Goal: Find specific page/section: Find specific page/section

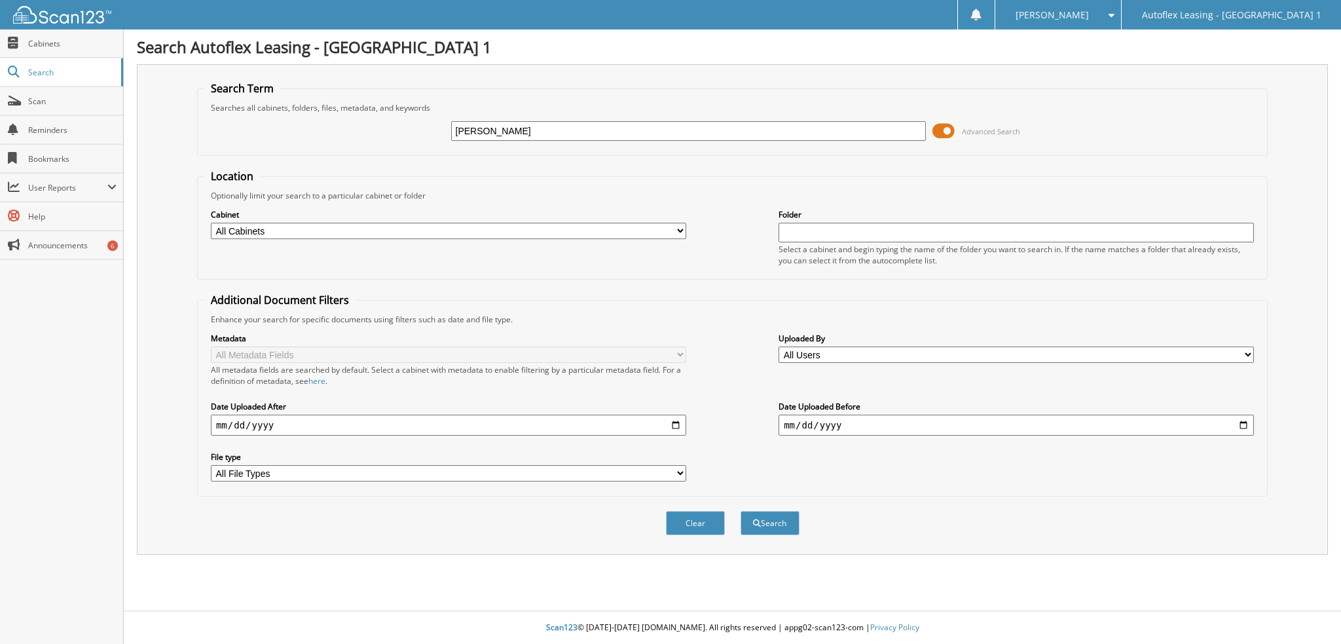
type input "[PERSON_NAME]"
click at [741, 511] on button "Search" at bounding box center [770, 523] width 59 height 24
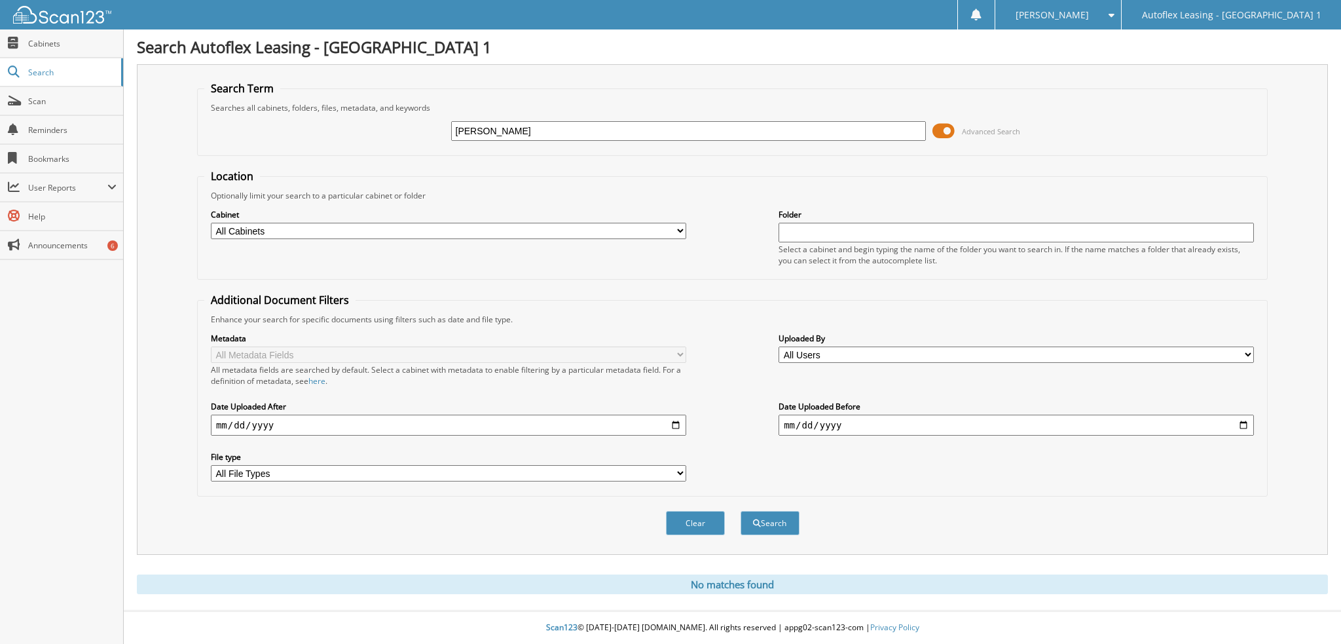
click at [939, 134] on span at bounding box center [944, 131] width 22 height 20
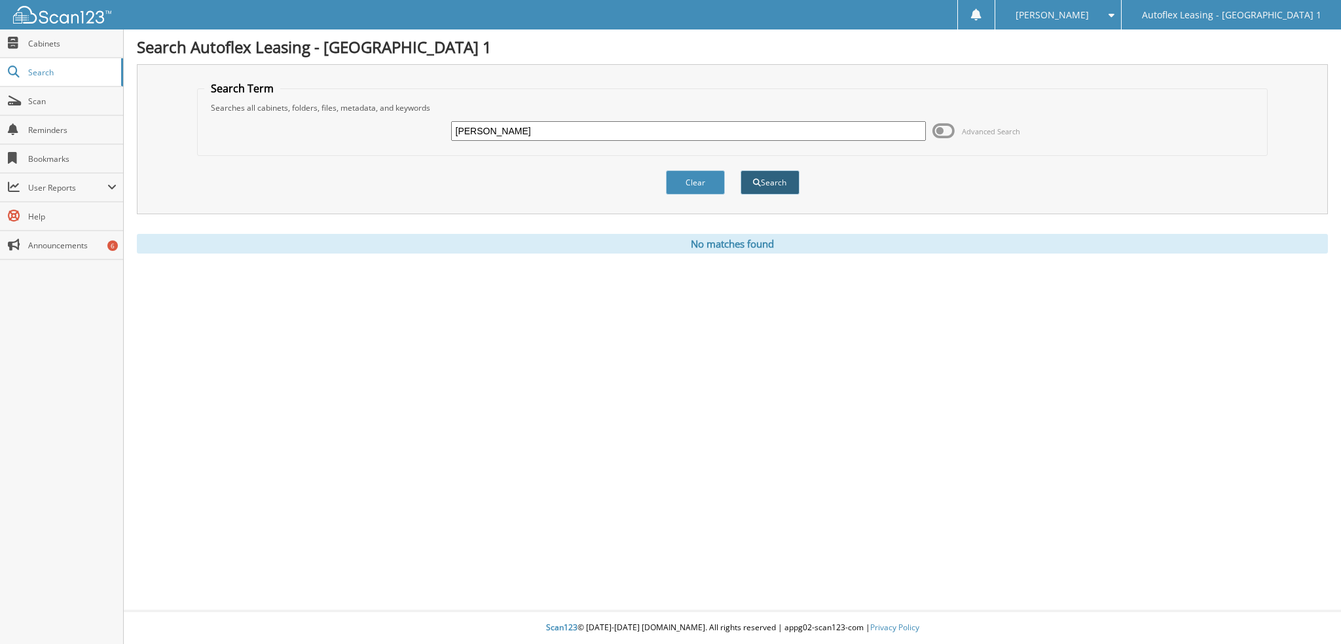
click at [787, 178] on button "Search" at bounding box center [770, 182] width 59 height 24
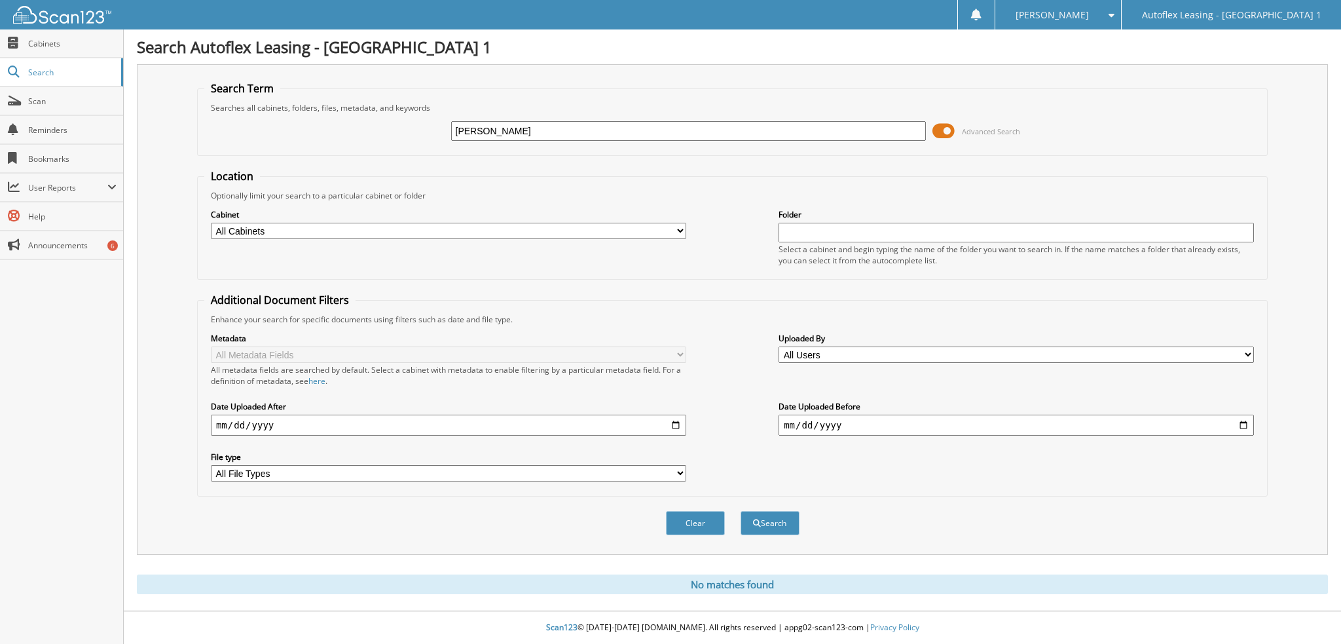
click at [472, 132] on input "[PERSON_NAME]" at bounding box center [689, 131] width 476 height 20
type input "[PERSON_NAME]"
click at [741, 511] on button "Search" at bounding box center [770, 523] width 59 height 24
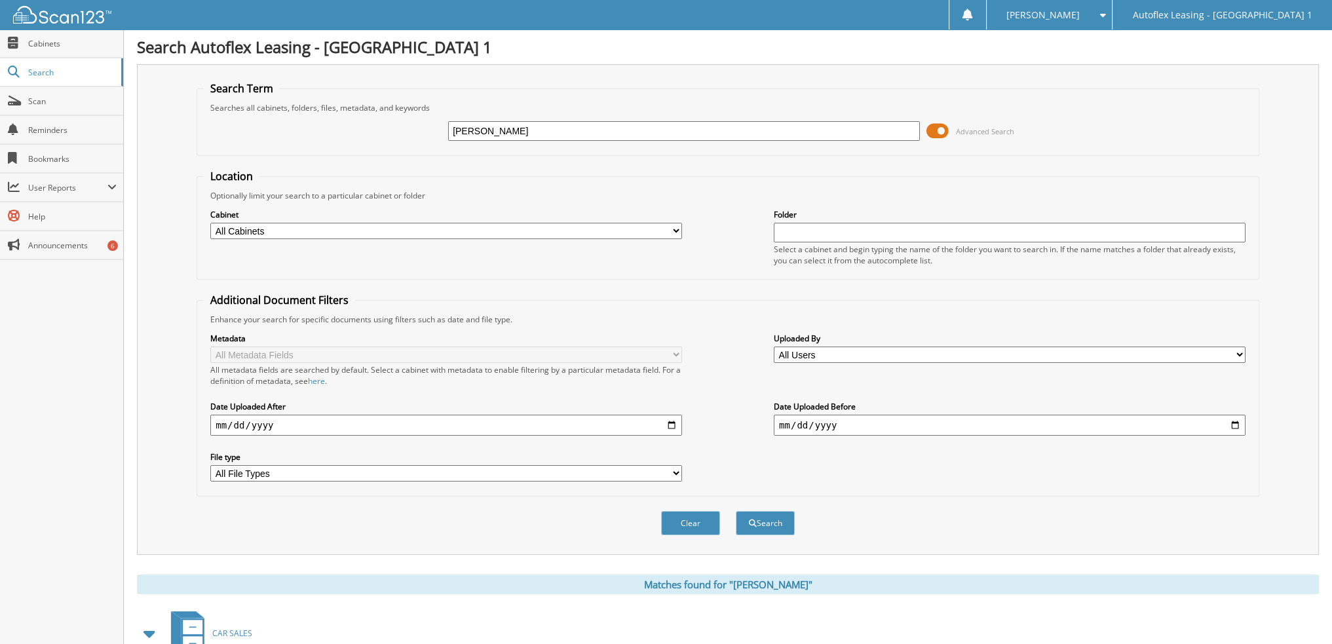
click at [947, 124] on span at bounding box center [937, 131] width 22 height 20
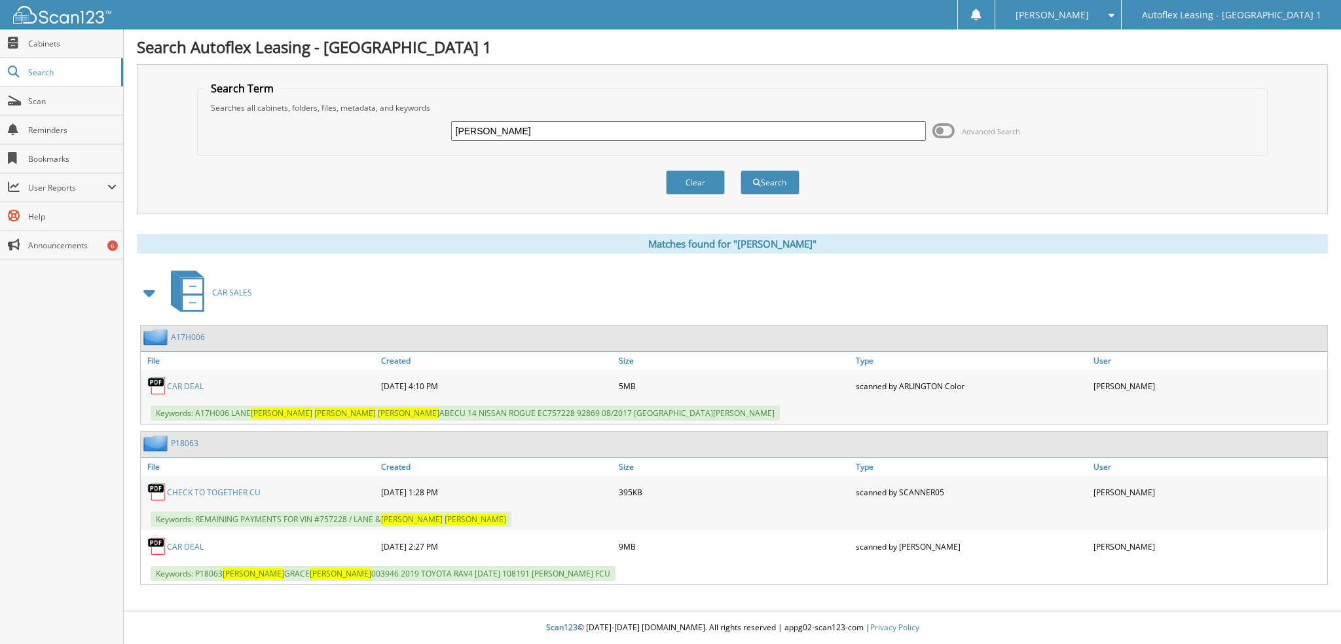
click at [189, 542] on link "CAR DEAL" at bounding box center [185, 546] width 37 height 11
